Goal: Check status: Check status

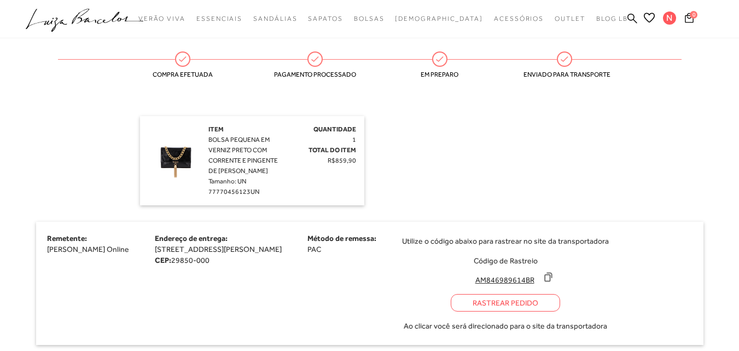
scroll to position [273, 0]
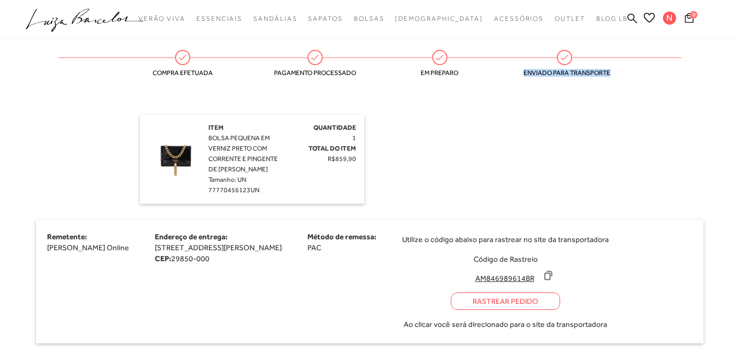
drag, startPoint x: 537, startPoint y: 67, endPoint x: 618, endPoint y: 77, distance: 81.5
click at [618, 77] on div "Entrega Compra efetuada Pagamento processado Em preparo Enviado para transporte" at bounding box center [369, 54] width 667 height 87
click at [266, 59] on div "Compra efetuada" at bounding box center [182, 57] width 249 height 15
click at [427, 59] on div "Pagamento processado" at bounding box center [369, 57] width 125 height 15
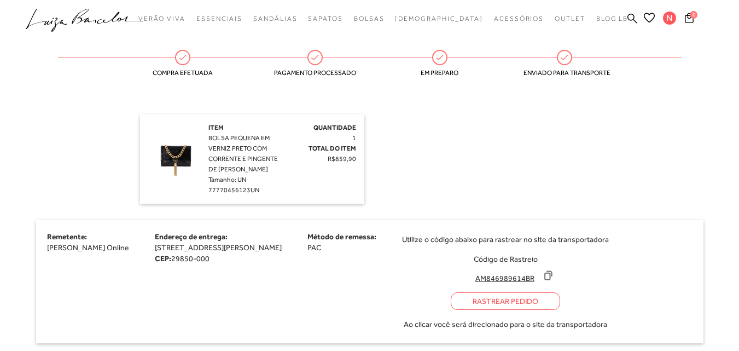
click at [447, 59] on icon at bounding box center [440, 57] width 14 height 14
click at [483, 58] on div "Em preparo" at bounding box center [494, 57] width 125 height 15
click at [290, 148] on div "Quantidade 1 Total do Item R$859,90" at bounding box center [321, 144] width 70 height 42
click at [271, 170] on span "BOLSA PEQUENA EM VERNIZ PRETO COM CORRENTE E PINGENTE DE [PERSON_NAME]" at bounding box center [242, 153] width 69 height 39
drag, startPoint x: 329, startPoint y: 156, endPoint x: 346, endPoint y: 172, distance: 23.6
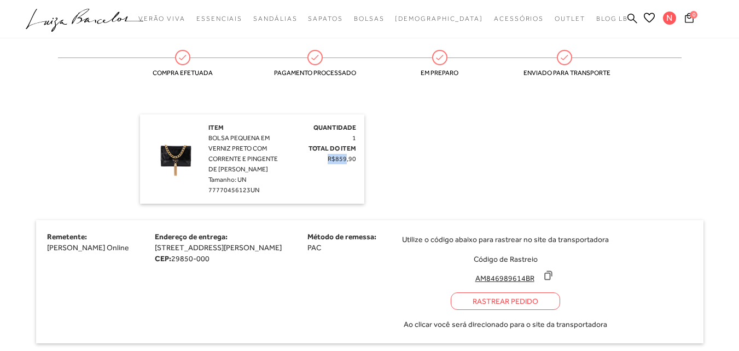
click at [346, 172] on div "Item BOLSA PEQUENA EM VERNIZ PRETO COM CORRENTE E PINGENTE DE FRANJA DOURADA Ta…" at bounding box center [252, 159] width 208 height 73
click at [439, 177] on div "Item BOLSA PEQUENA EM VERNIZ PRETO COM CORRENTE E PINGENTE DE FRANJA DOURADA Ta…" at bounding box center [369, 158] width 459 height 89
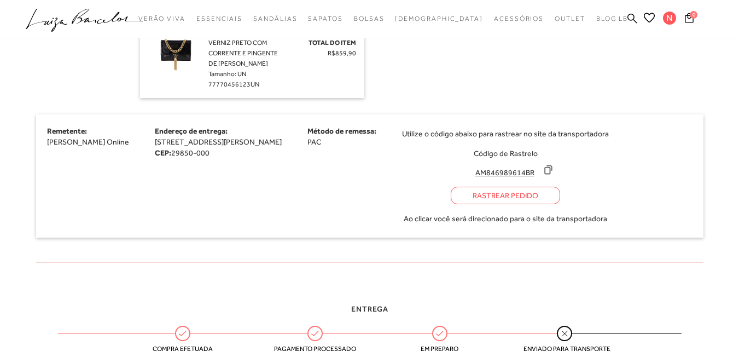
scroll to position [383, 0]
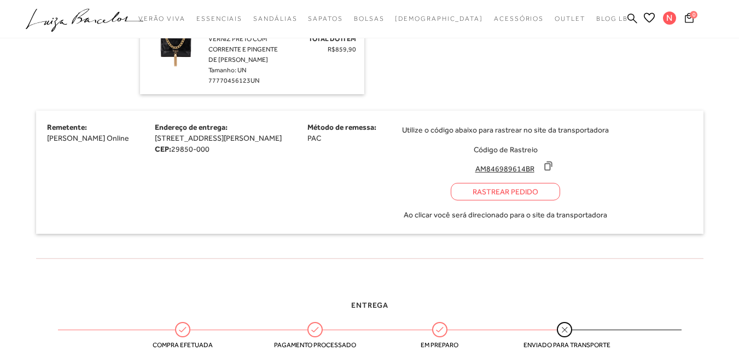
click at [537, 171] on input "AM846989614BR" at bounding box center [504, 168] width 73 height 11
click at [541, 171] on input "AM846989614BR" at bounding box center [504, 168] width 73 height 11
click at [553, 168] on icon at bounding box center [548, 165] width 11 height 11
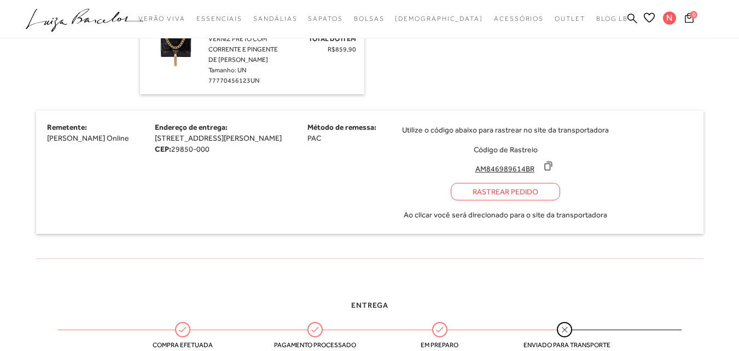
click at [609, 186] on div "Utilize o código abaixo para rastrear no site da transportadora Código de Rastr…" at bounding box center [505, 171] width 207 height 101
drag, startPoint x: 434, startPoint y: 130, endPoint x: 639, endPoint y: 131, distance: 205.1
click at [639, 131] on div "Remetente: [PERSON_NAME] Online Endereço de entrega: [STREET_ADDRESS][PERSON_NA…" at bounding box center [369, 171] width 667 height 123
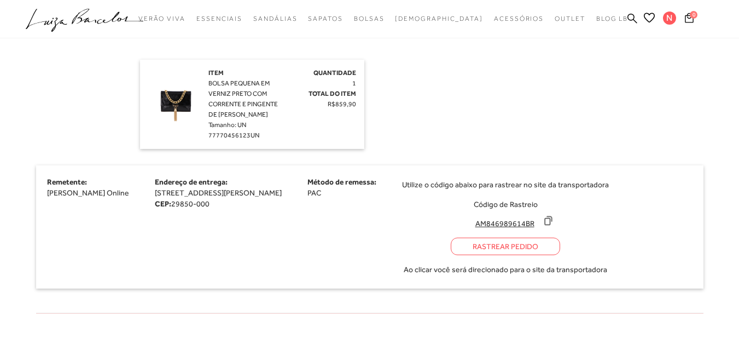
scroll to position [291, 0]
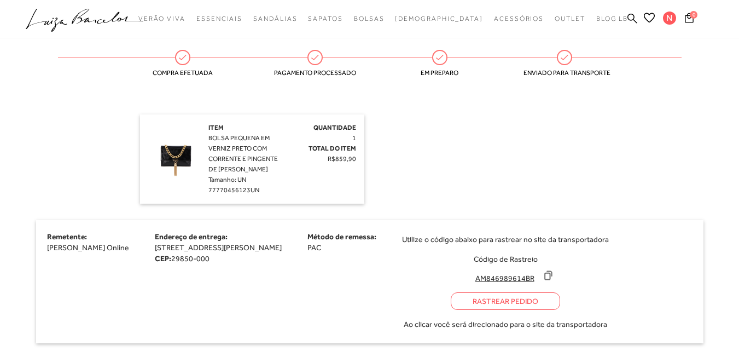
click at [515, 300] on div "Rastrear Pedido" at bounding box center [505, 301] width 109 height 18
click at [552, 273] on icon at bounding box center [548, 275] width 7 height 8
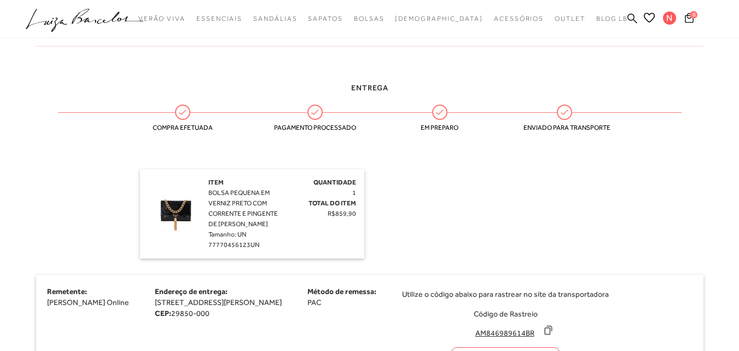
scroll to position [182, 0]
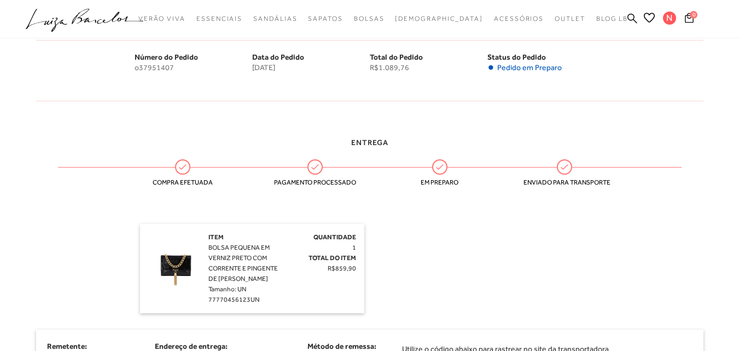
click at [228, 293] on span "Tamanho: UN" at bounding box center [227, 289] width 38 height 8
click at [257, 267] on span "BOLSA PEQUENA EM VERNIZ PRETO COM CORRENTE E PINGENTE DE [PERSON_NAME]" at bounding box center [242, 262] width 69 height 39
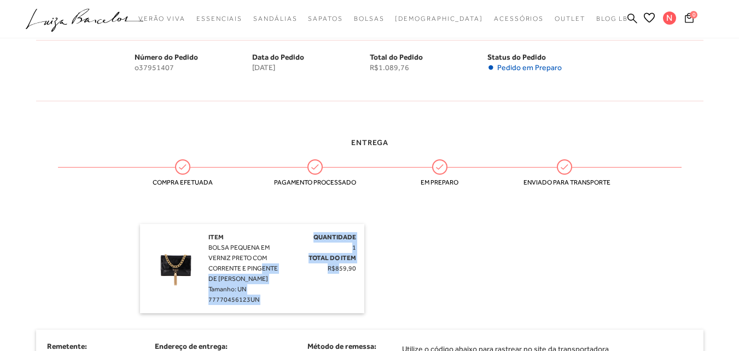
drag, startPoint x: 262, startPoint y: 264, endPoint x: 341, endPoint y: 274, distance: 79.4
click at [341, 274] on div "Item BOLSA PEQUENA EM VERNIZ PRETO COM CORRENTE E PINGENTE DE FRANJA DOURADA Ta…" at bounding box center [252, 268] width 208 height 73
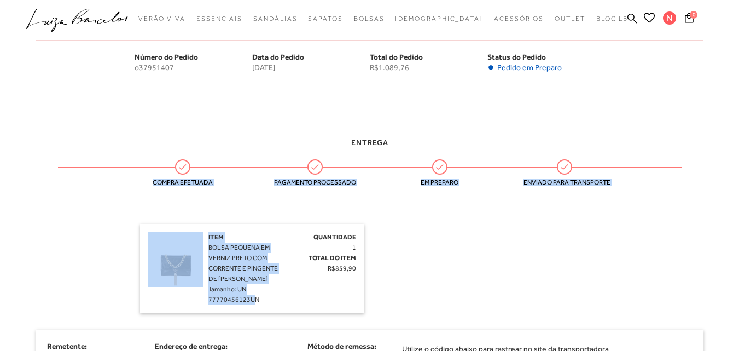
drag, startPoint x: 253, startPoint y: 301, endPoint x: 137, endPoint y: 255, distance: 124.0
click at [150, 229] on div "Item BOLSA PEQUENA EM VERNIZ PRETO COM CORRENTE E PINGENTE DE FRANJA DOURADA Ta…" at bounding box center [252, 268] width 224 height 89
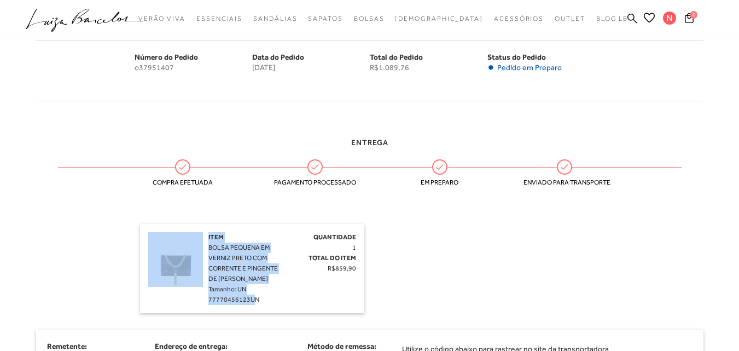
click at [248, 289] on div "Item BOLSA PEQUENA EM VERNIZ PRETO COM CORRENTE E PINGENTE DE FRANJA DOURADA Ta…" at bounding box center [247, 268] width 78 height 73
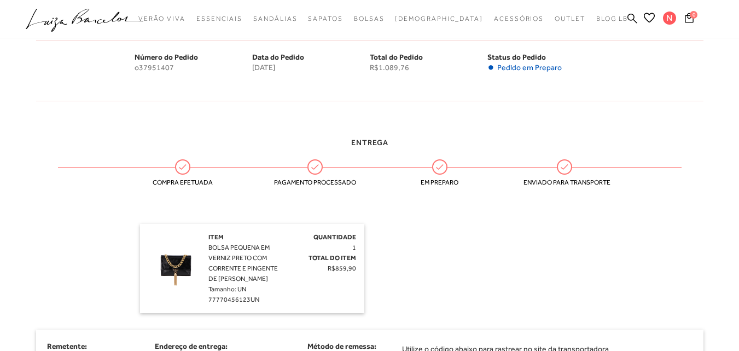
click at [177, 267] on img at bounding box center [175, 259] width 55 height 55
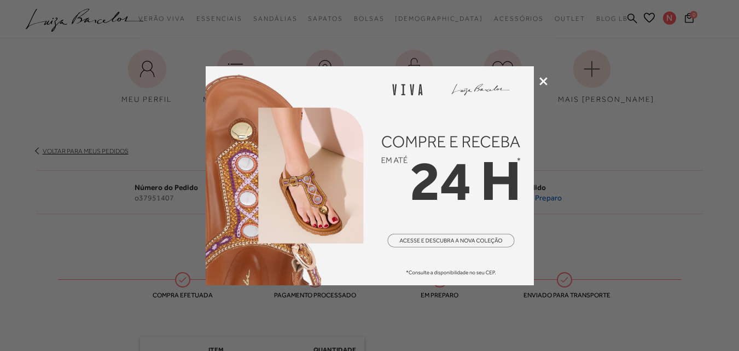
click at [541, 82] on icon at bounding box center [543, 81] width 8 height 8
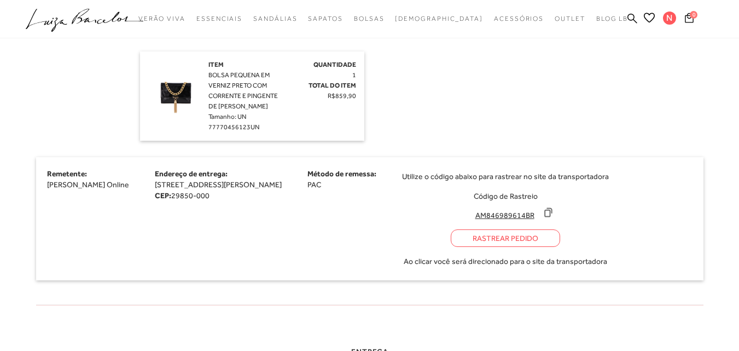
scroll to position [219, 0]
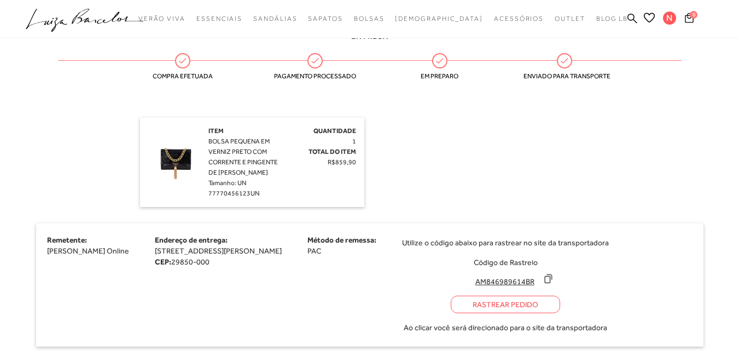
click at [298, 144] on div "Quantidade 1 Total do Item R$859,90" at bounding box center [321, 147] width 70 height 42
click at [177, 160] on img at bounding box center [175, 153] width 55 height 55
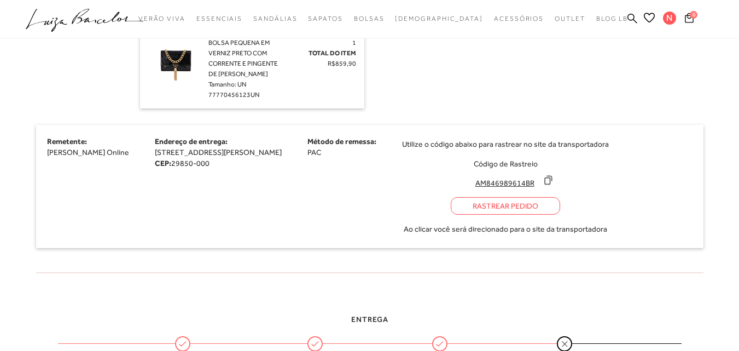
scroll to position [328, 0]
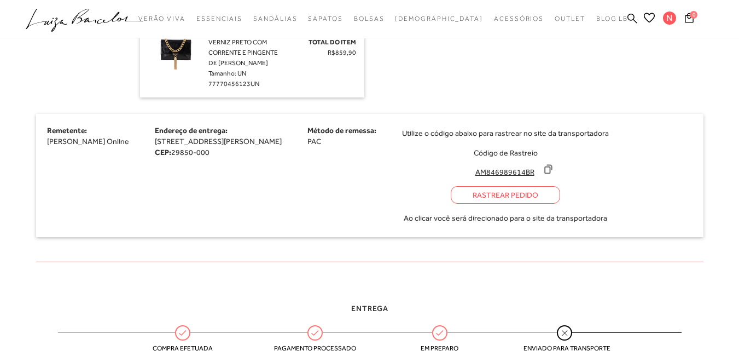
click at [184, 141] on span "[STREET_ADDRESS][PERSON_NAME]" at bounding box center [218, 141] width 127 height 9
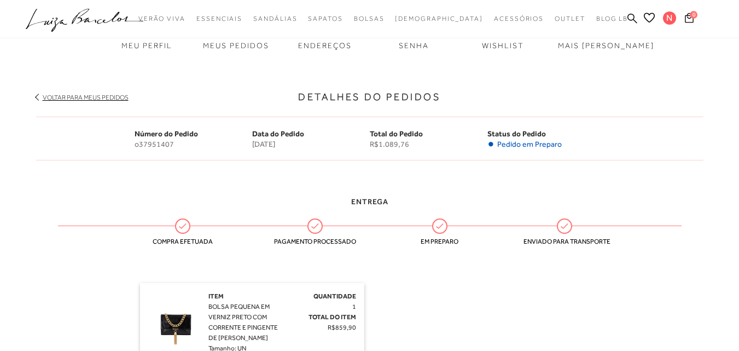
scroll to position [0, 0]
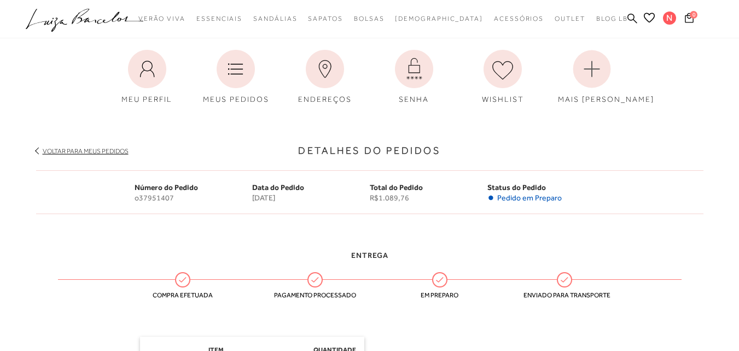
click at [90, 145] on div "Voltar para meus pedidos" at bounding box center [369, 145] width 667 height 22
click at [92, 148] on link "Voltar para meus pedidos" at bounding box center [86, 151] width 86 height 8
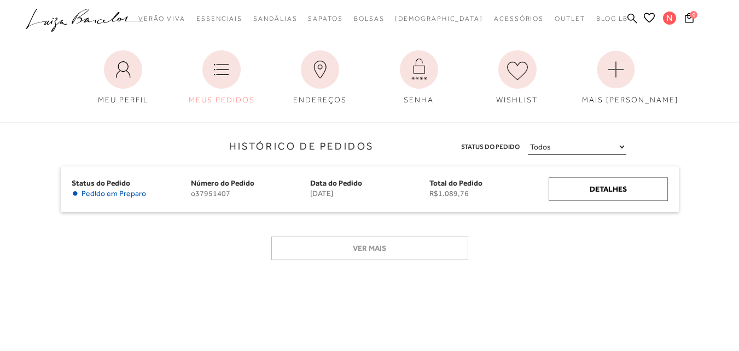
scroll to position [109, 0]
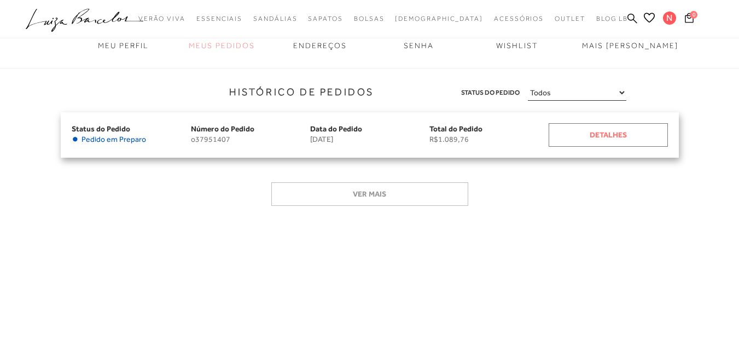
click at [602, 132] on div "Detalhes" at bounding box center [608, 135] width 119 height 24
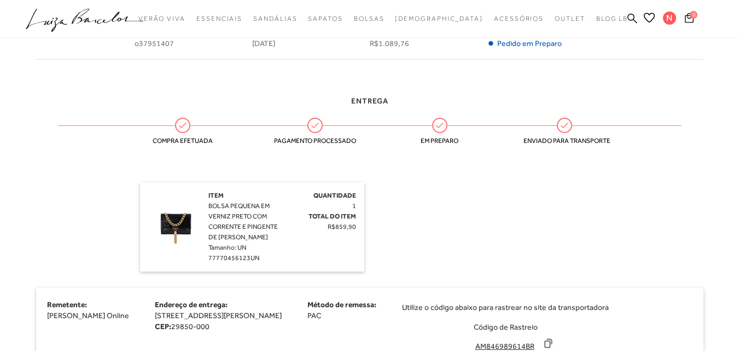
scroll to position [273, 0]
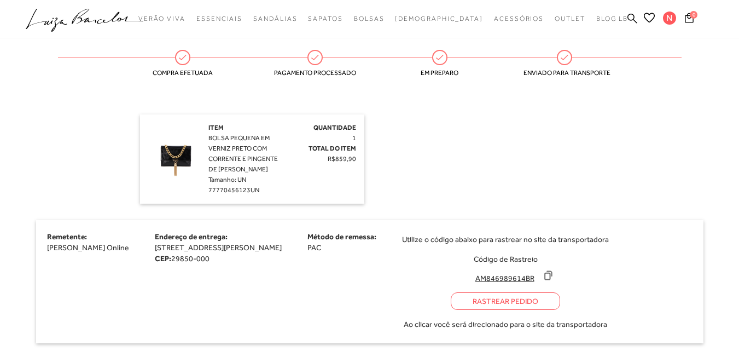
click at [341, 160] on span "R$859,90" at bounding box center [342, 159] width 28 height 8
click at [231, 165] on div "Item BOLSA PEQUENA EM VERNIZ PRETO COM CORRENTE E PINGENTE DE FRANJA DOURADA Ta…" at bounding box center [247, 159] width 78 height 73
click at [178, 153] on img at bounding box center [175, 150] width 55 height 55
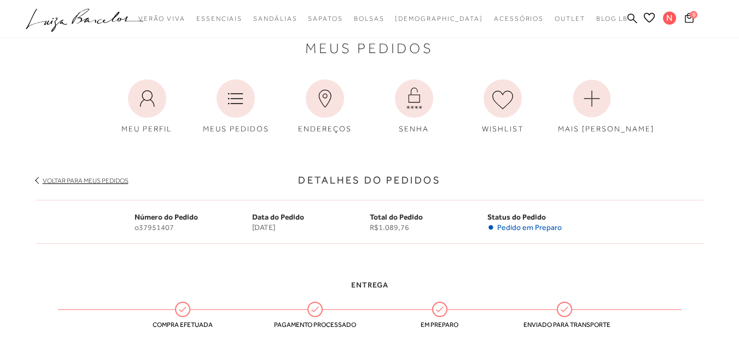
scroll to position [0, 0]
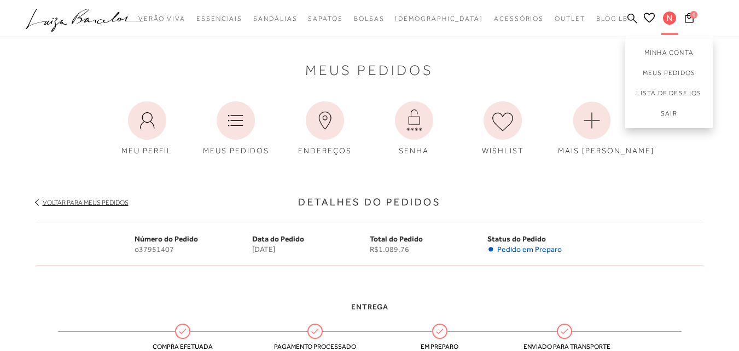
click at [664, 15] on span "N" at bounding box center [669, 17] width 13 height 13
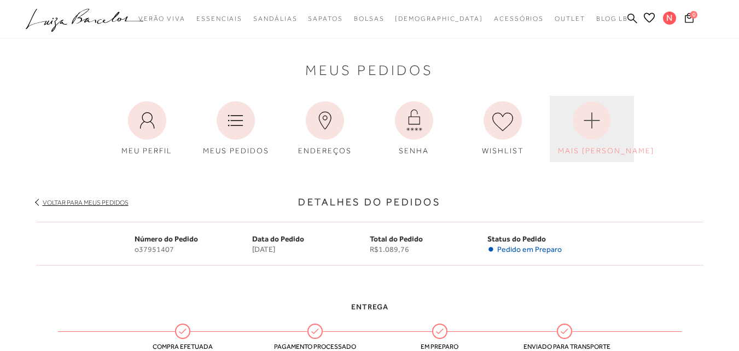
click at [576, 134] on icon at bounding box center [592, 120] width 38 height 38
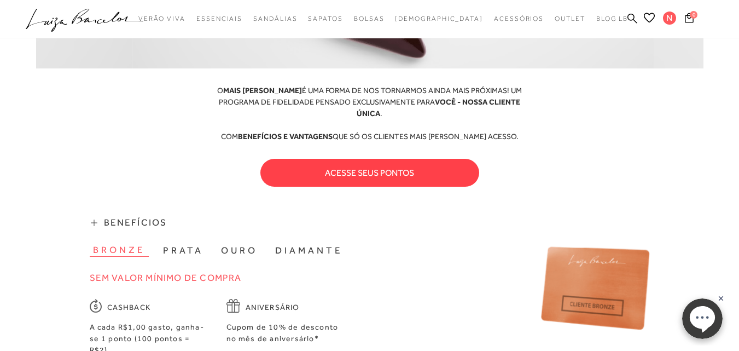
click at [389, 159] on button "acesse seus pontos" at bounding box center [369, 173] width 219 height 28
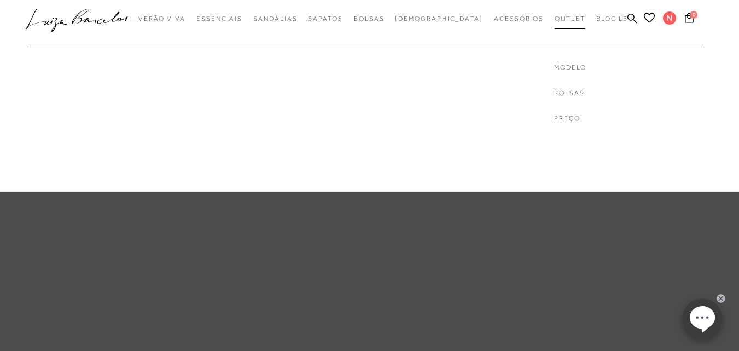
click at [555, 21] on span "Outlet" at bounding box center [570, 19] width 31 height 8
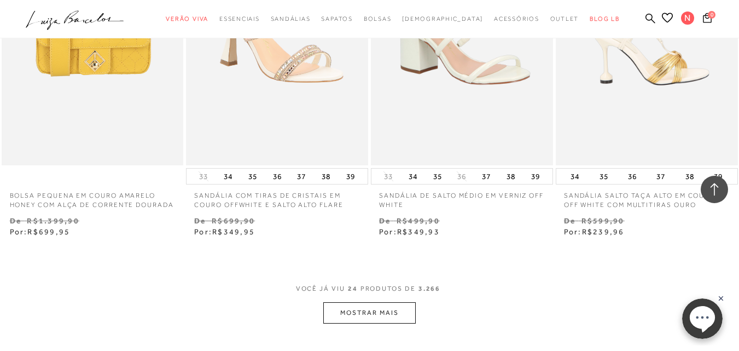
scroll to position [2078, 0]
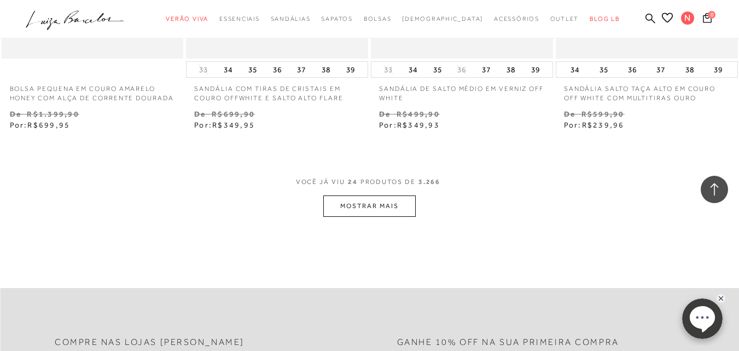
click at [360, 207] on button "MOSTRAR MAIS" at bounding box center [369, 205] width 92 height 21
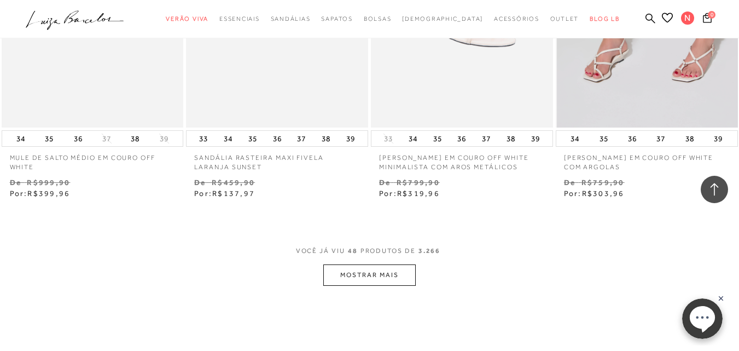
scroll to position [4157, 0]
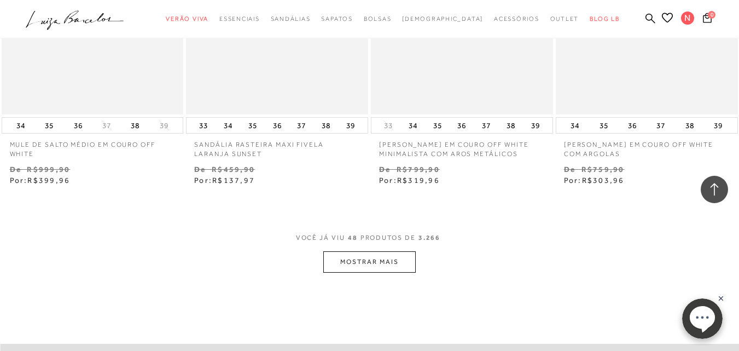
click at [382, 272] on button "MOSTRAR MAIS" at bounding box center [369, 261] width 92 height 21
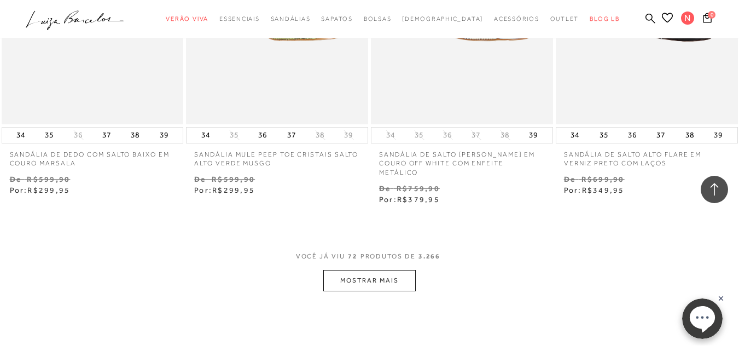
scroll to position [6290, 0]
click at [382, 276] on button "MOSTRAR MAIS" at bounding box center [369, 280] width 92 height 21
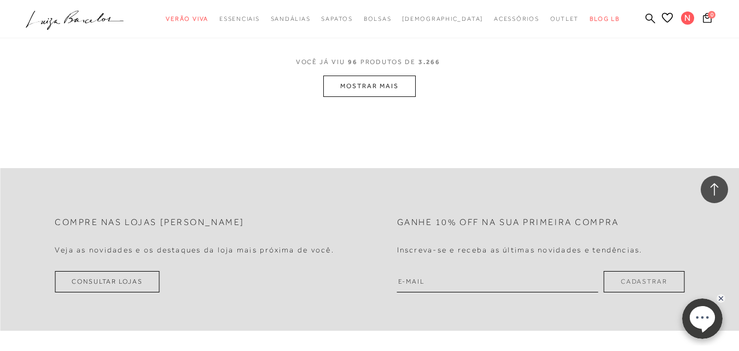
scroll to position [8641, 0]
